Goal: Find specific page/section: Find specific page/section

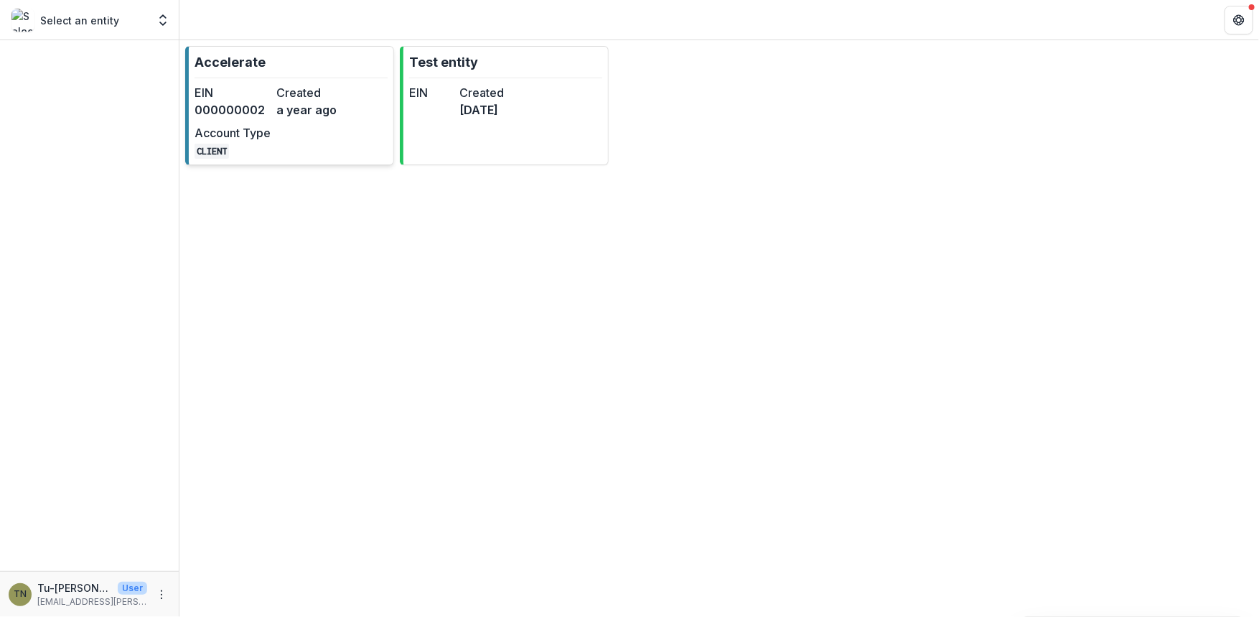
click at [211, 103] on dd "000000002" at bounding box center [233, 109] width 76 height 17
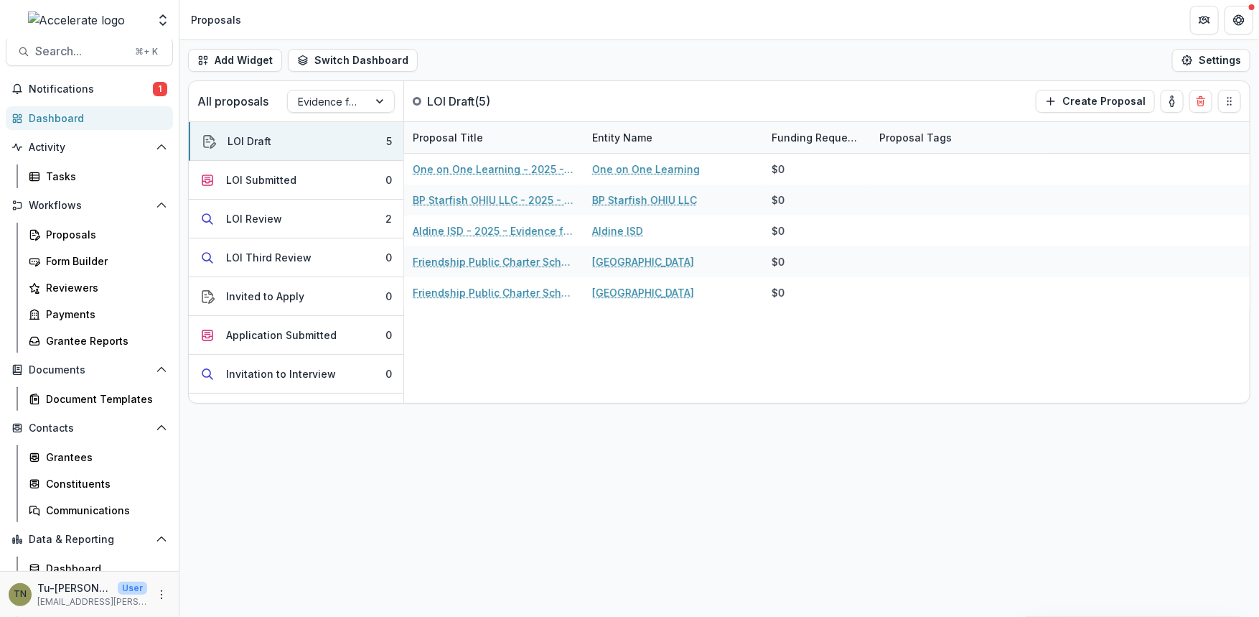
scroll to position [19, 0]
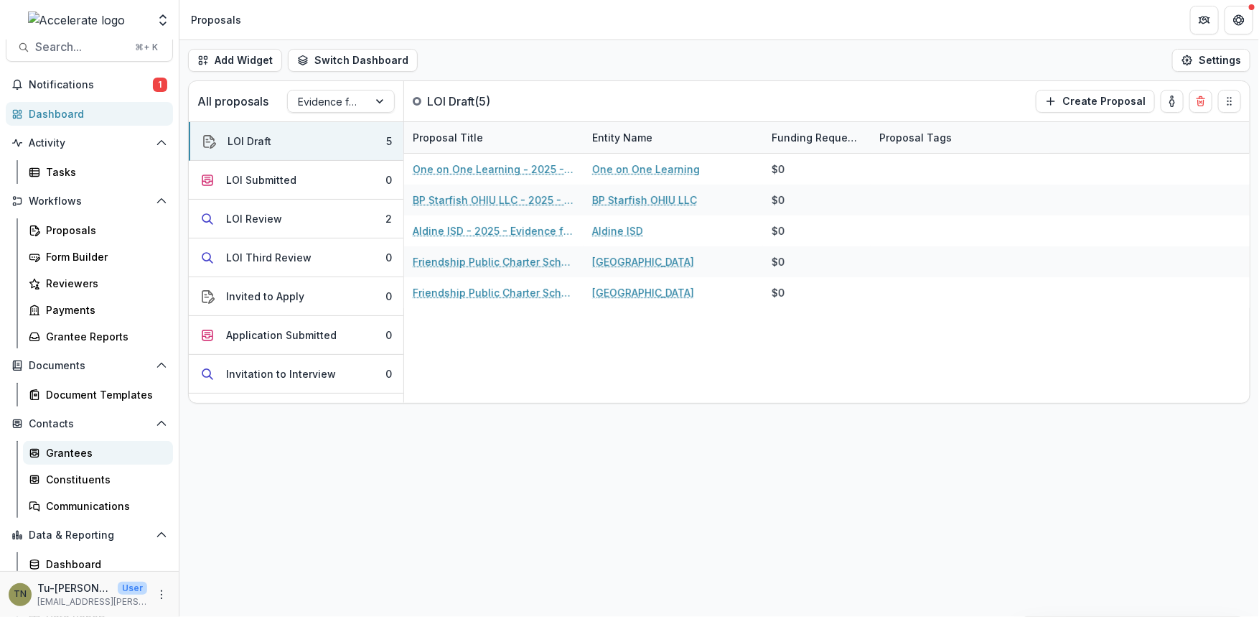
click at [76, 445] on div "Grantees" at bounding box center [104, 452] width 116 height 15
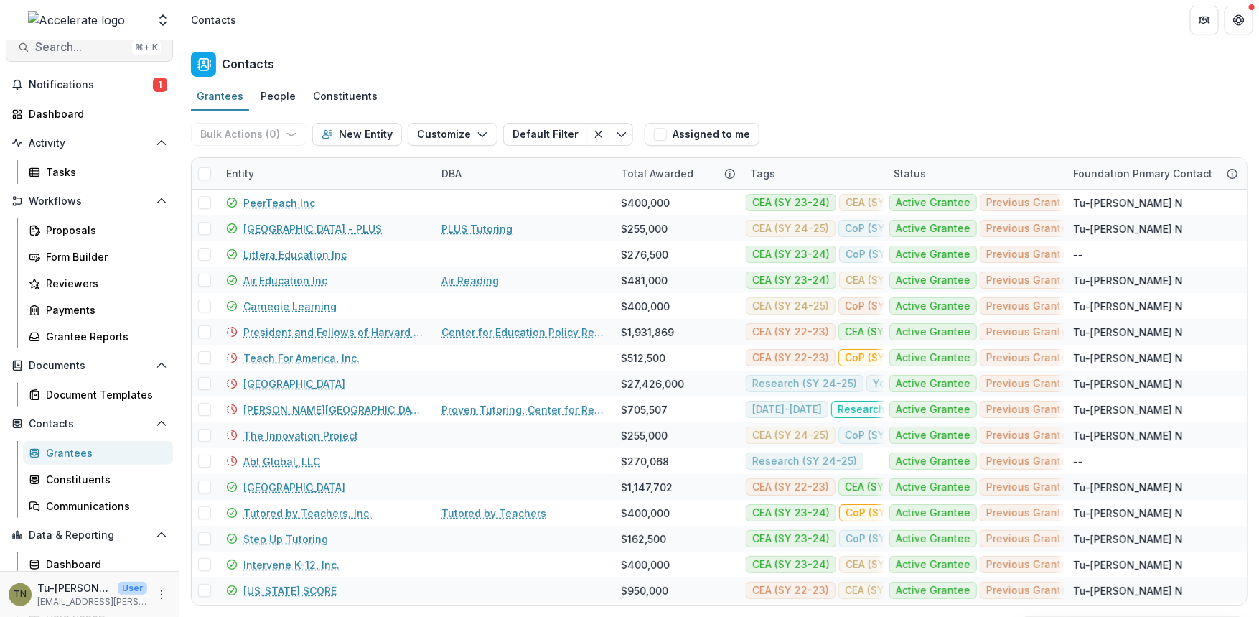
click at [74, 54] on button "Search... ⌘ + K" at bounding box center [89, 47] width 167 height 29
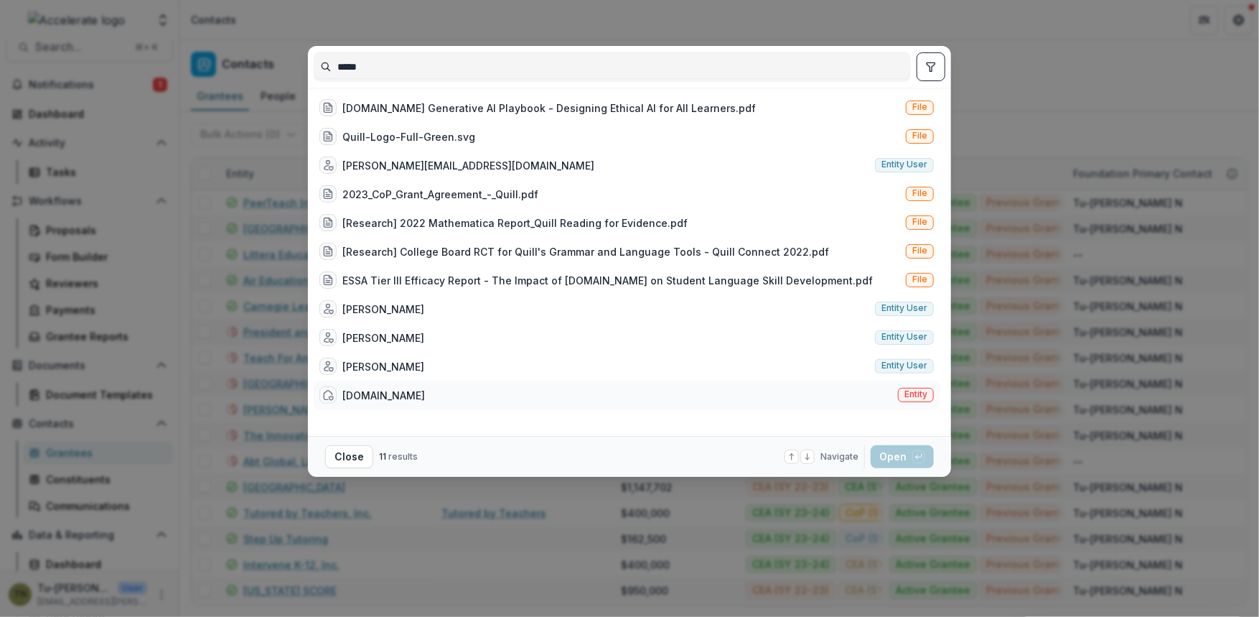
type input "*****"
click at [401, 388] on div "[DOMAIN_NAME] Entity" at bounding box center [627, 395] width 626 height 29
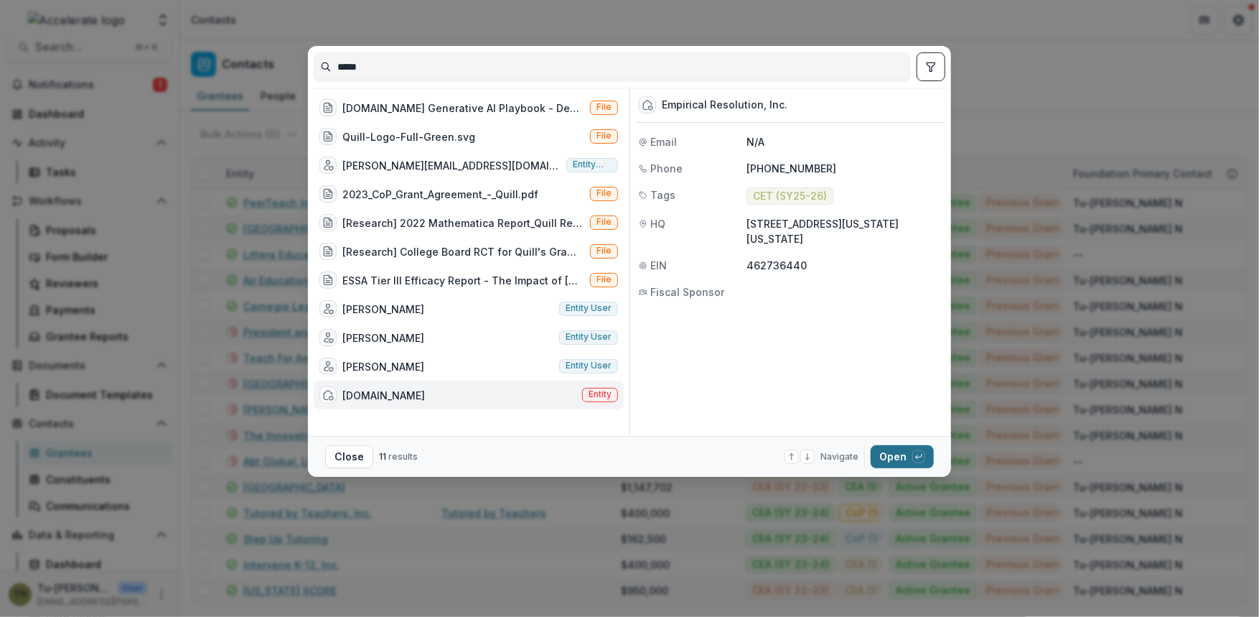
click at [883, 457] on button "Open with enter key" at bounding box center [902, 456] width 63 height 23
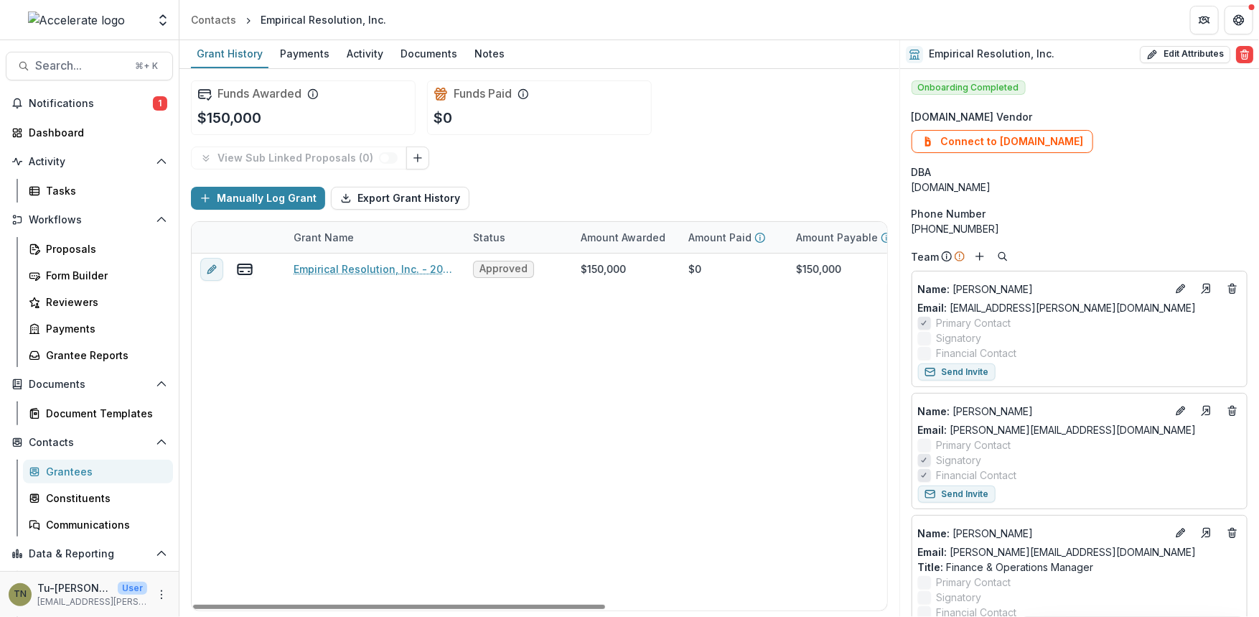
click at [427, 352] on div "Empirical Resolution, Inc. - 2025 - Call for Effective Technology Grant Applica…" at bounding box center [777, 431] width 1170 height 357
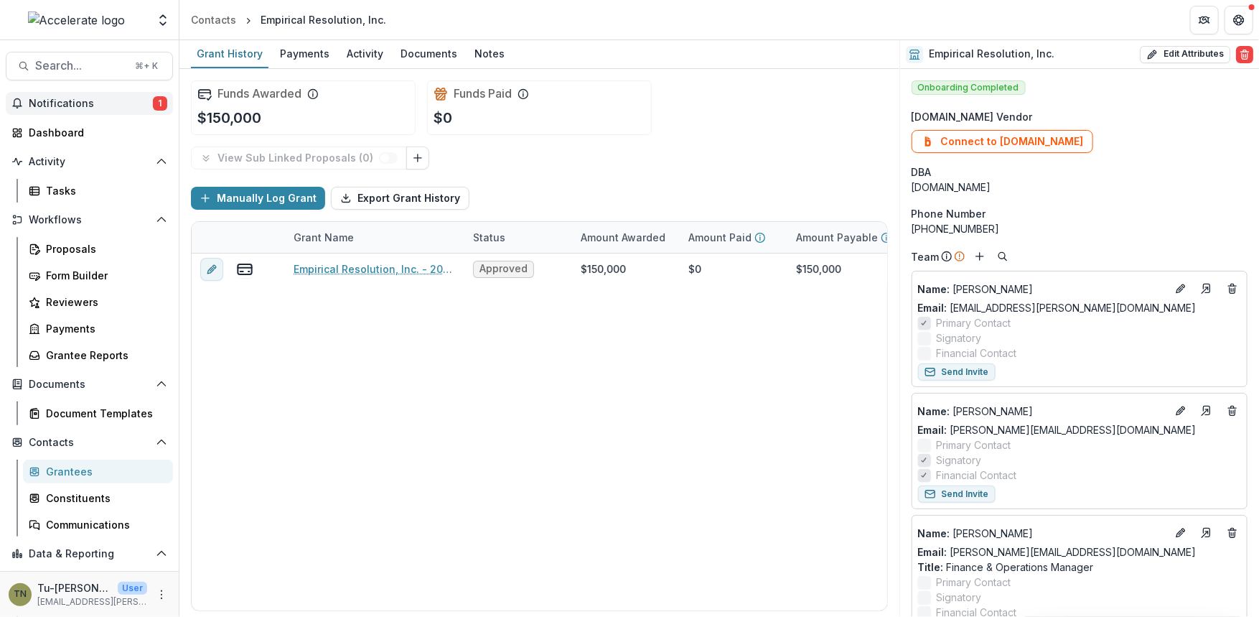
click at [127, 107] on span "Notifications" at bounding box center [91, 104] width 124 height 12
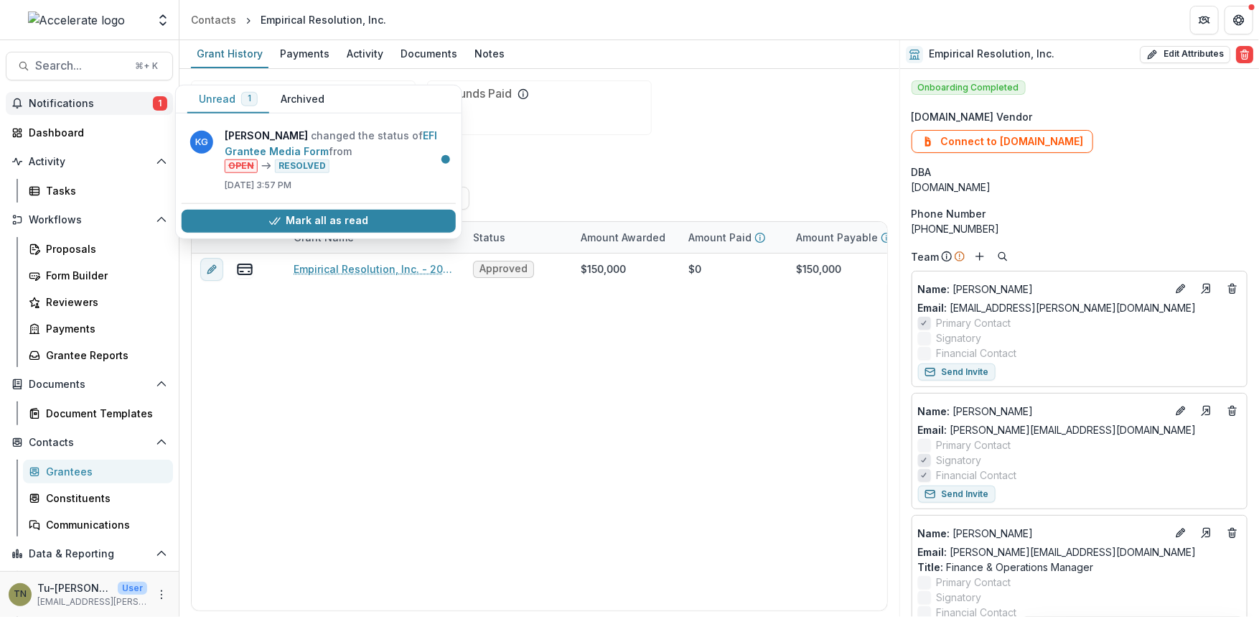
click at [113, 104] on span "Notifications" at bounding box center [91, 104] width 124 height 12
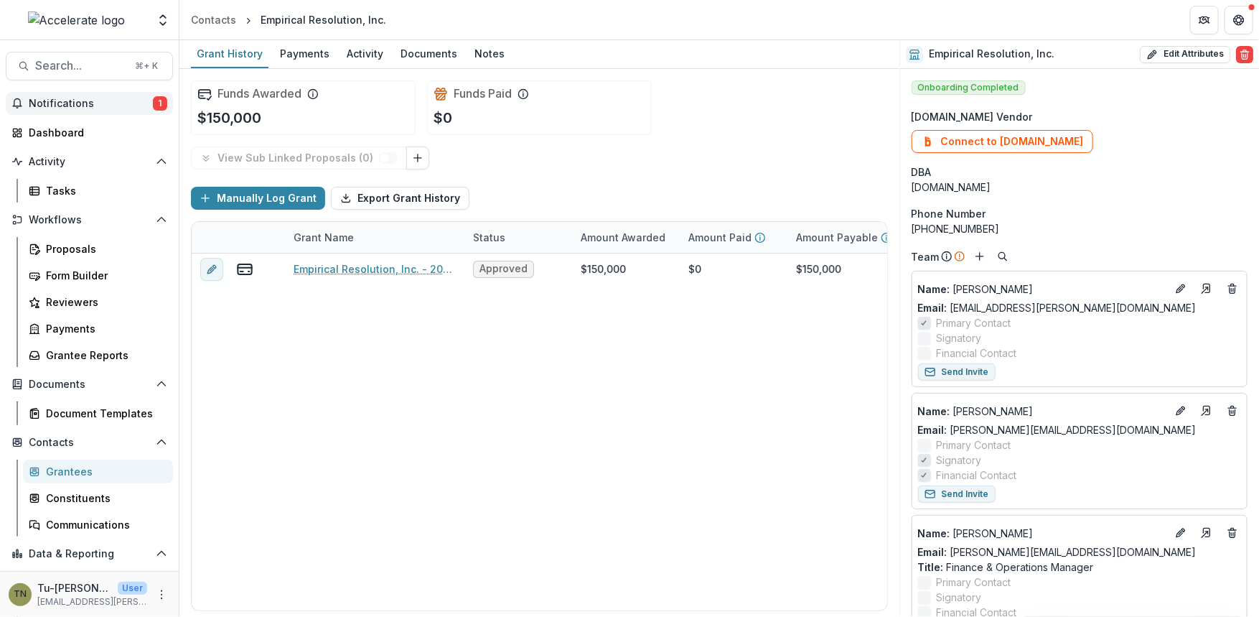
click at [113, 104] on span "Notifications" at bounding box center [91, 104] width 124 height 12
click at [104, 353] on div "Grantee Reports" at bounding box center [104, 355] width 116 height 15
